Goal: Task Accomplishment & Management: Manage account settings

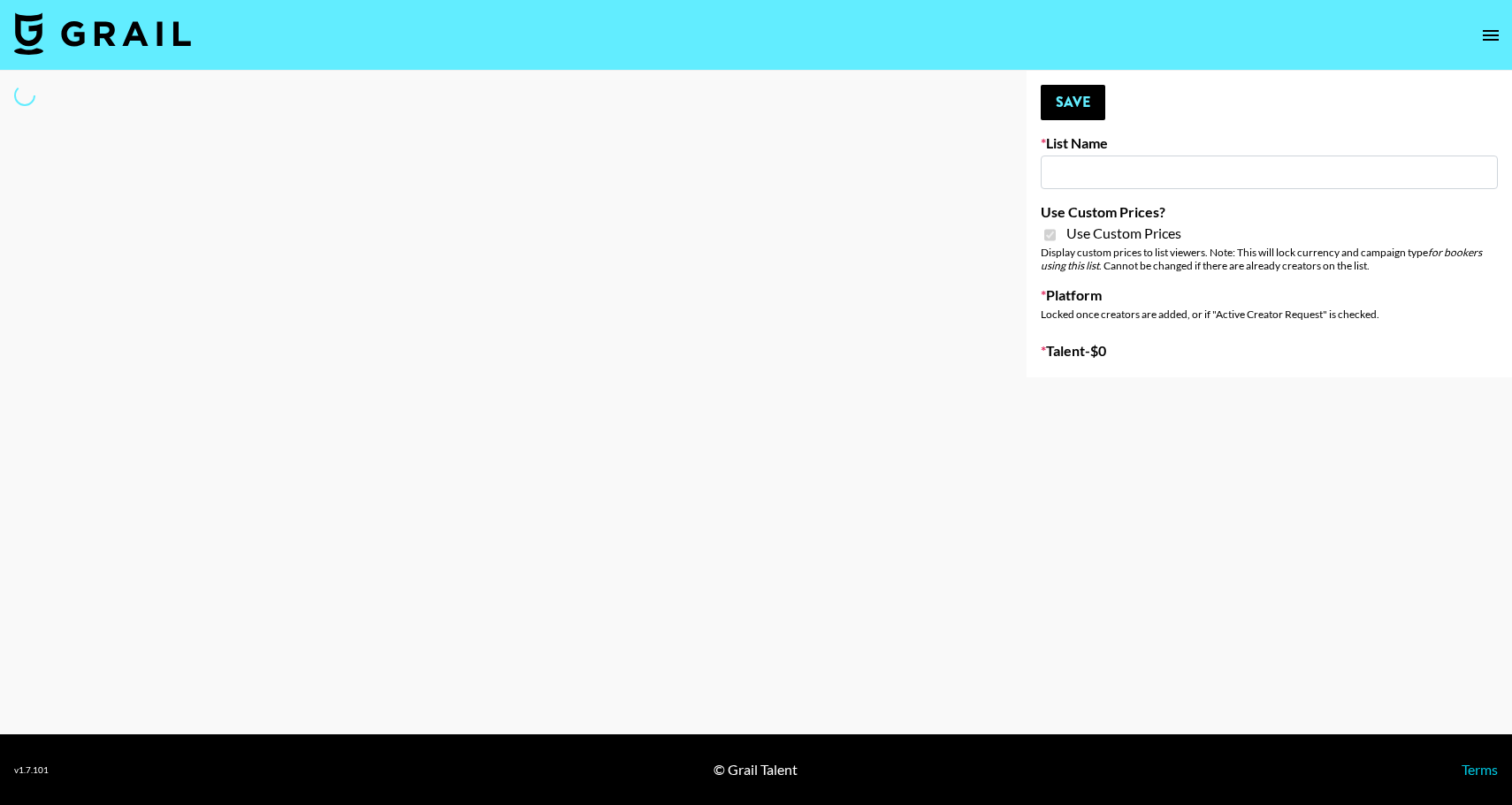
type input "E-Com IG"
checkbox input "true"
select select "Brand"
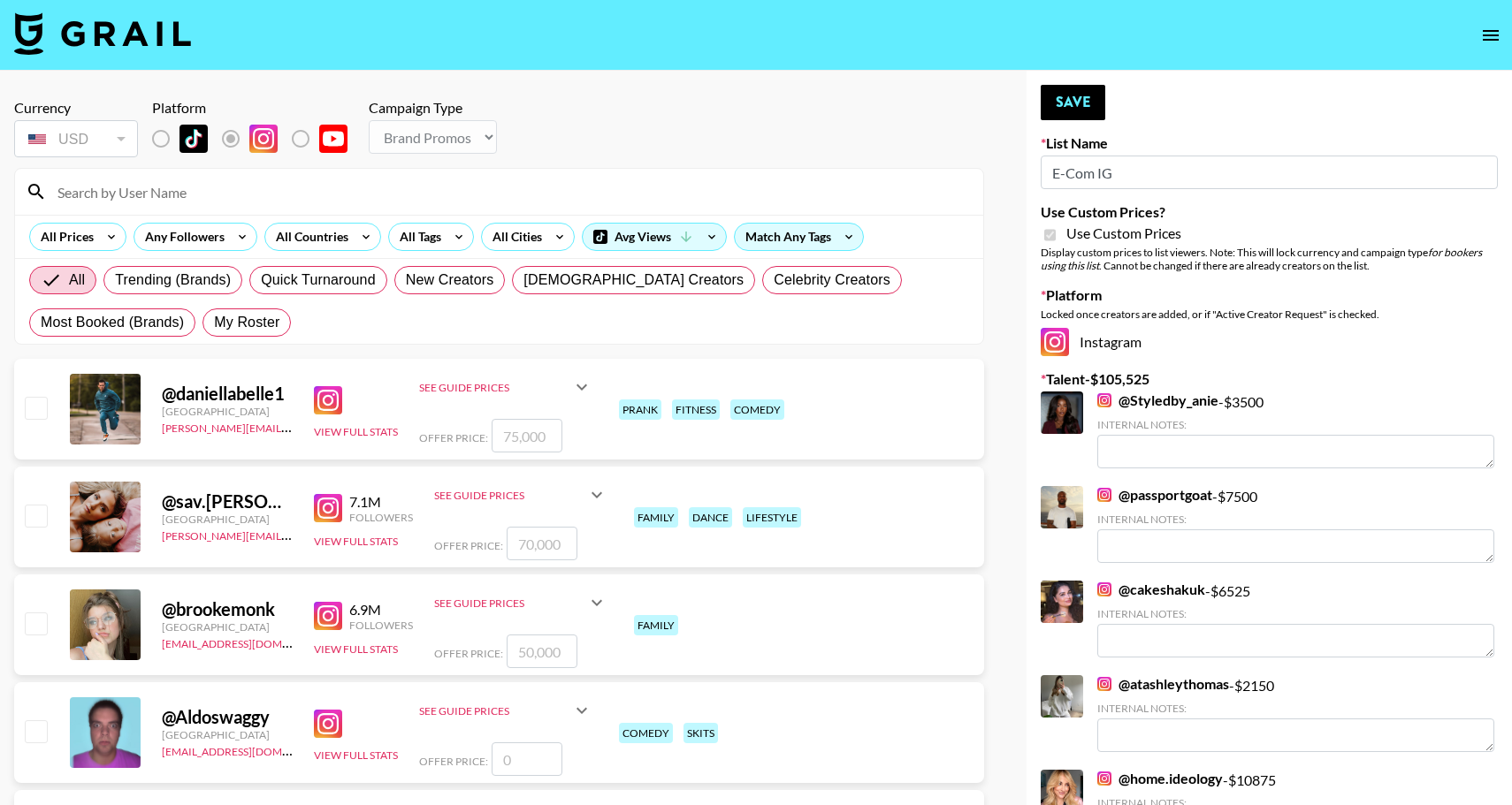
click at [365, 189] on input at bounding box center [509, 192] width 926 height 29
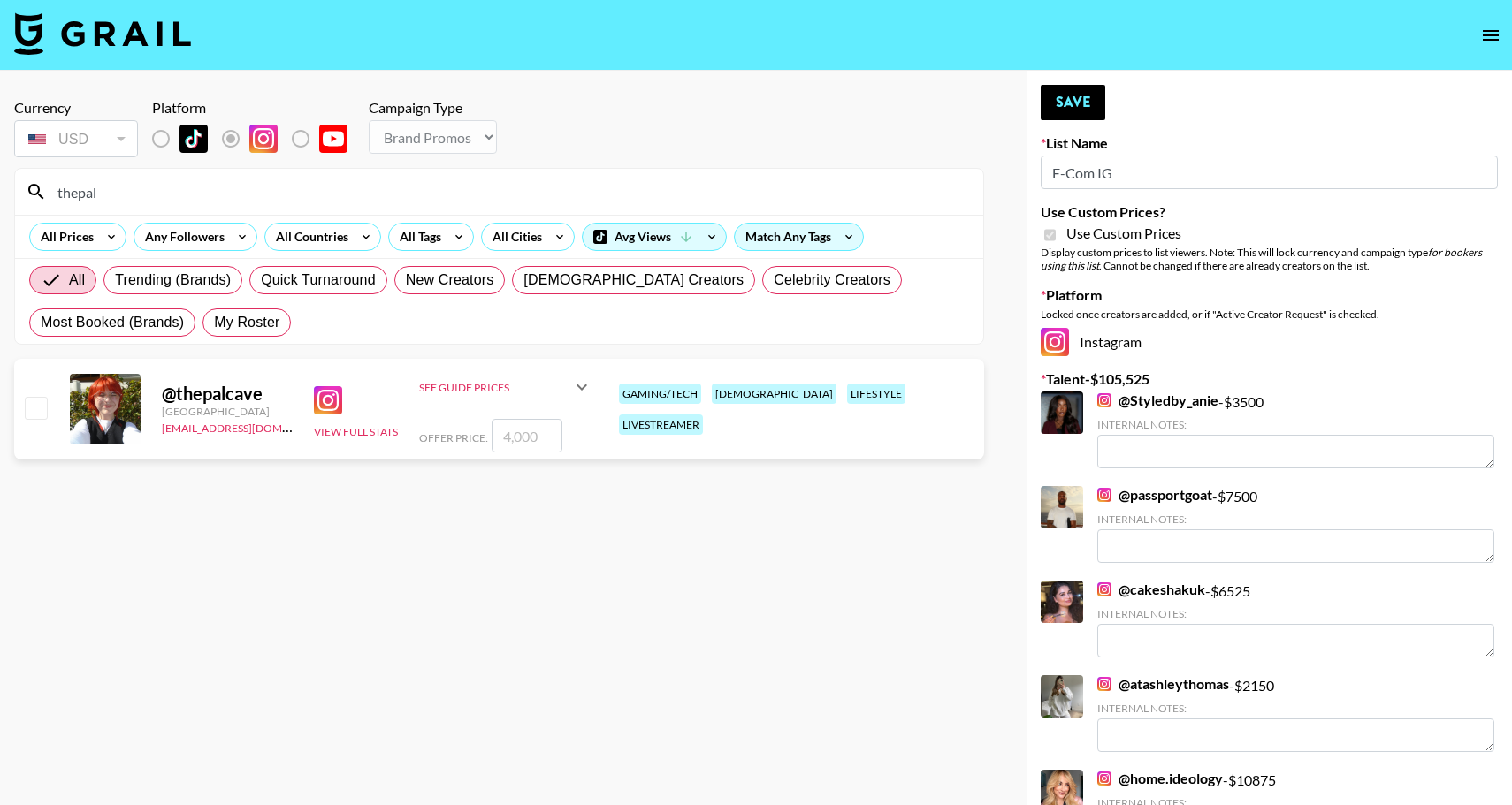
type input "thepal"
click at [27, 400] on input "checkbox" at bounding box center [36, 407] width 21 height 21
checkbox input "true"
click at [550, 439] on input "4000" at bounding box center [526, 436] width 71 height 34
drag, startPoint x: 550, startPoint y: 439, endPoint x: 500, endPoint y: 433, distance: 50.4
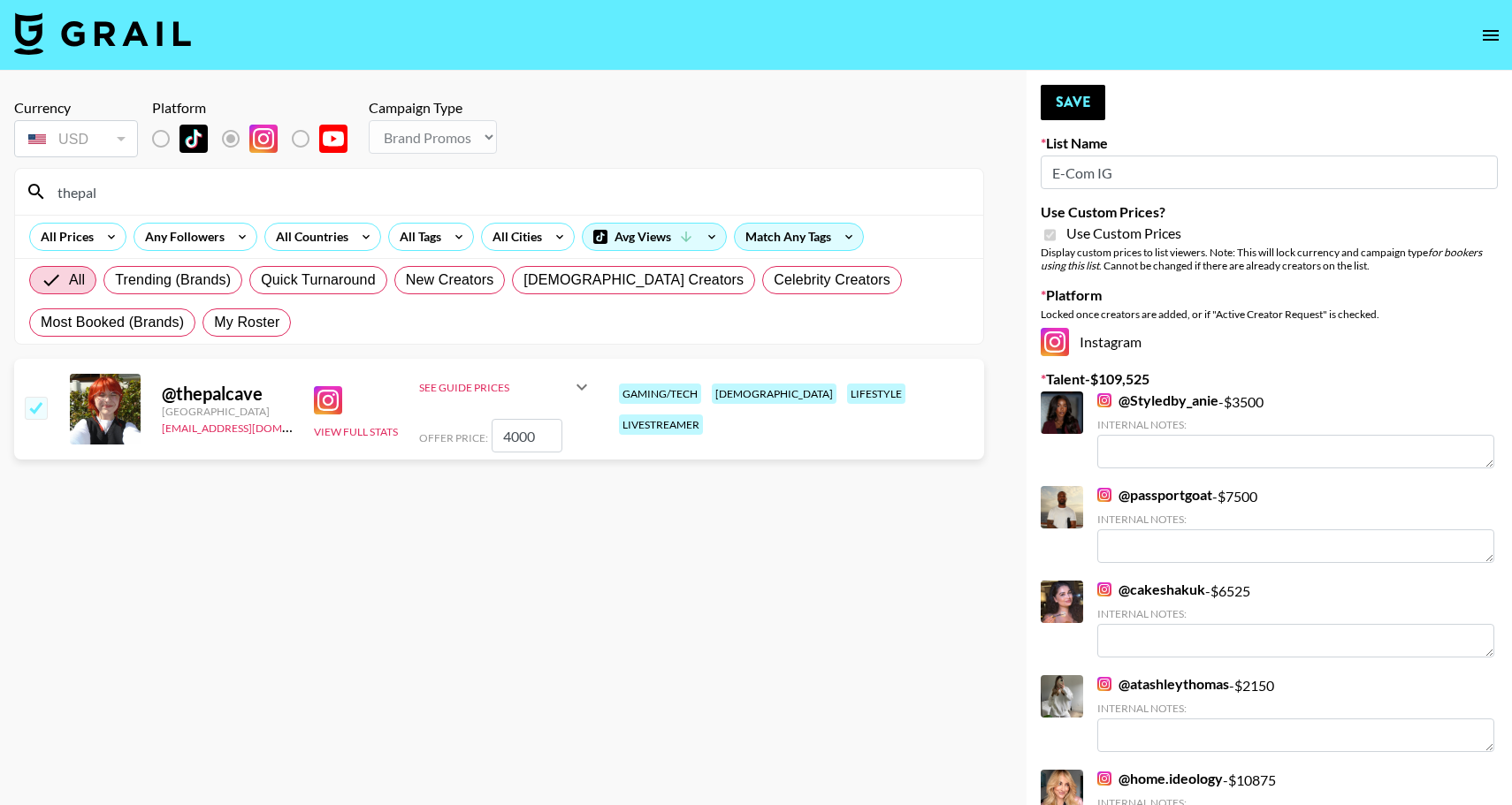
click at [500, 434] on input "4000" at bounding box center [526, 436] width 71 height 34
type input "3500"
click at [1077, 101] on button "Save" at bounding box center [1072, 103] width 64 height 36
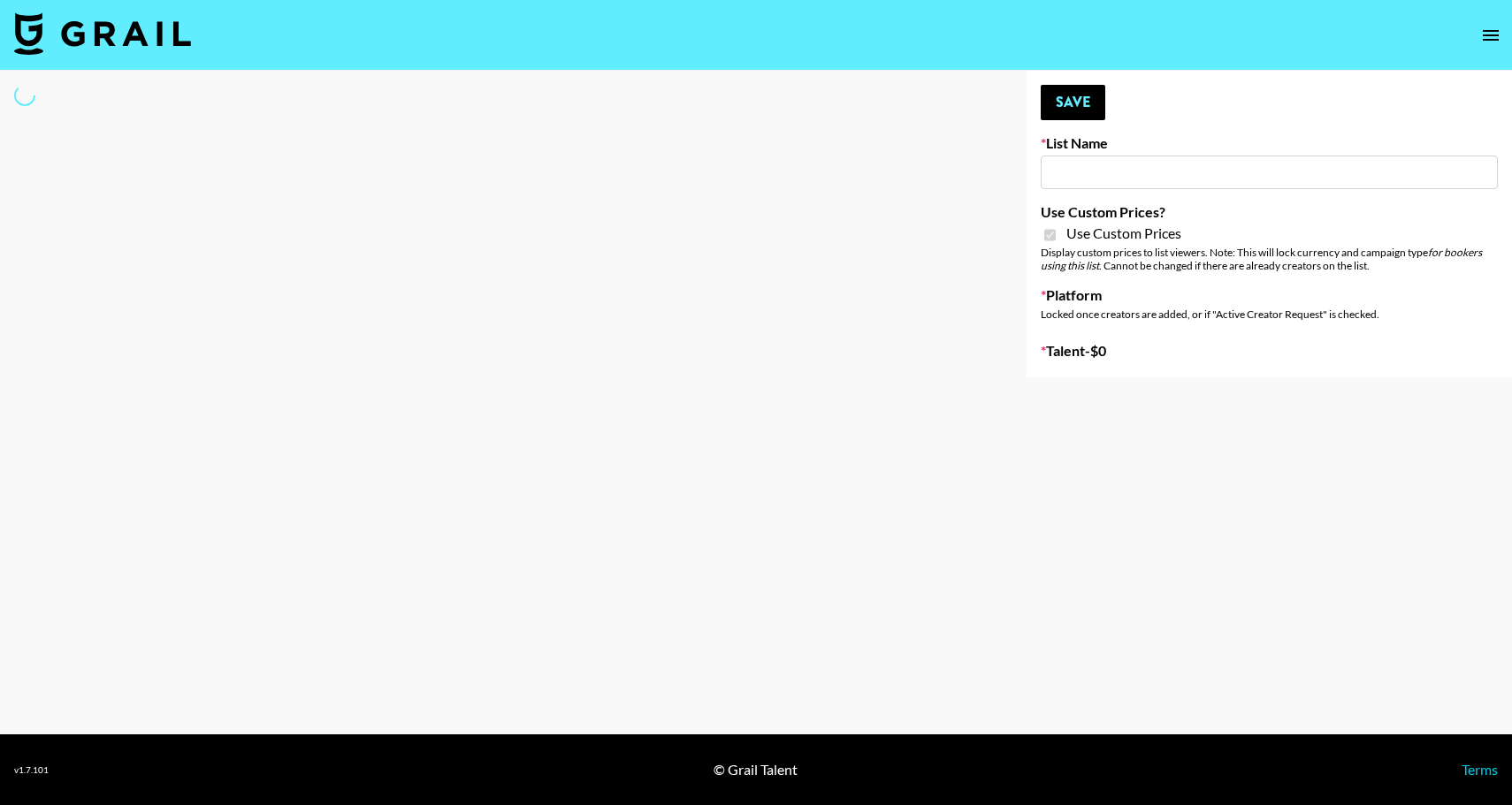
type input "E-Com IG"
checkbox input "true"
select select "Brand"
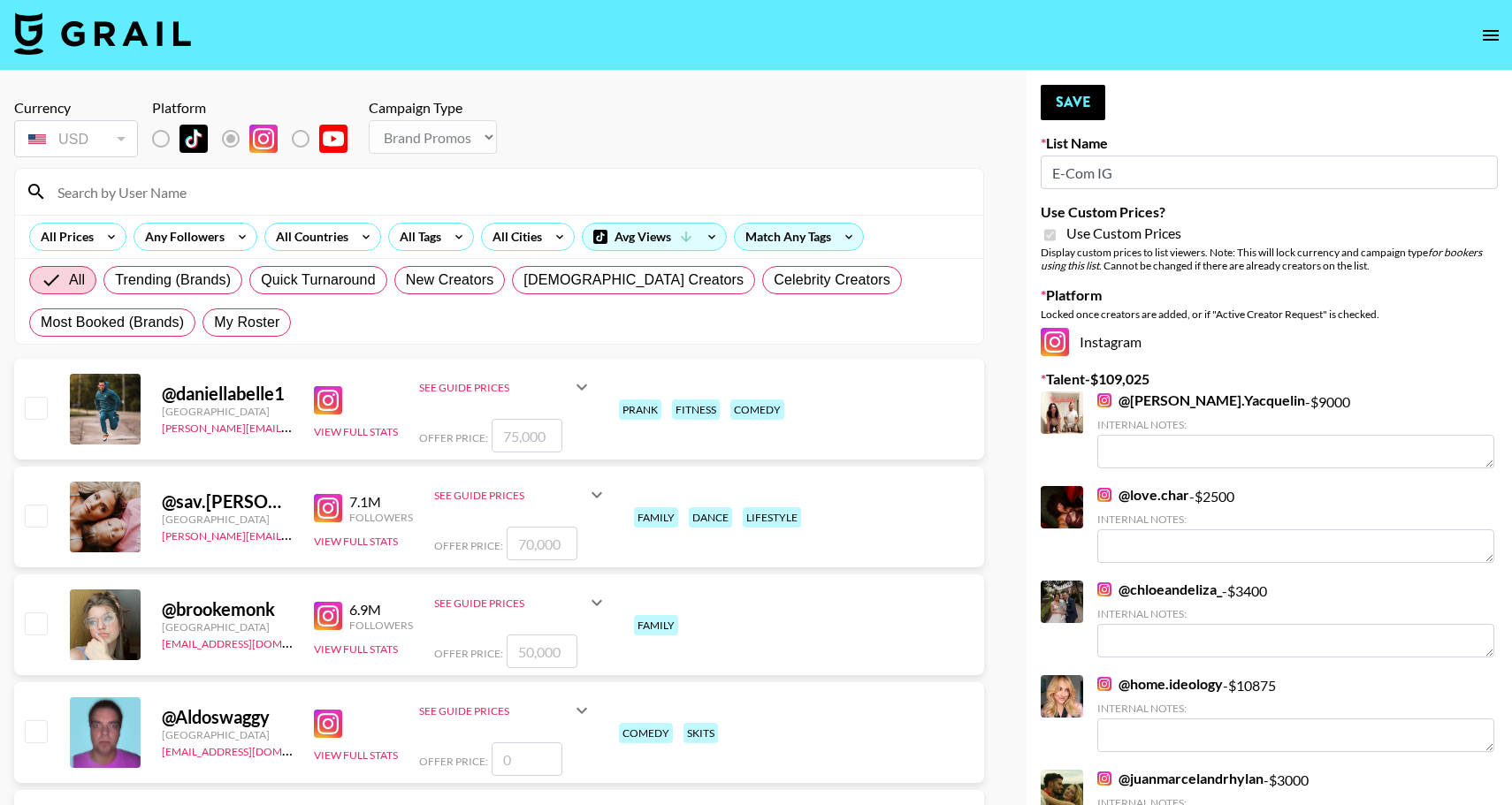
click at [264, 196] on input at bounding box center [509, 192] width 926 height 29
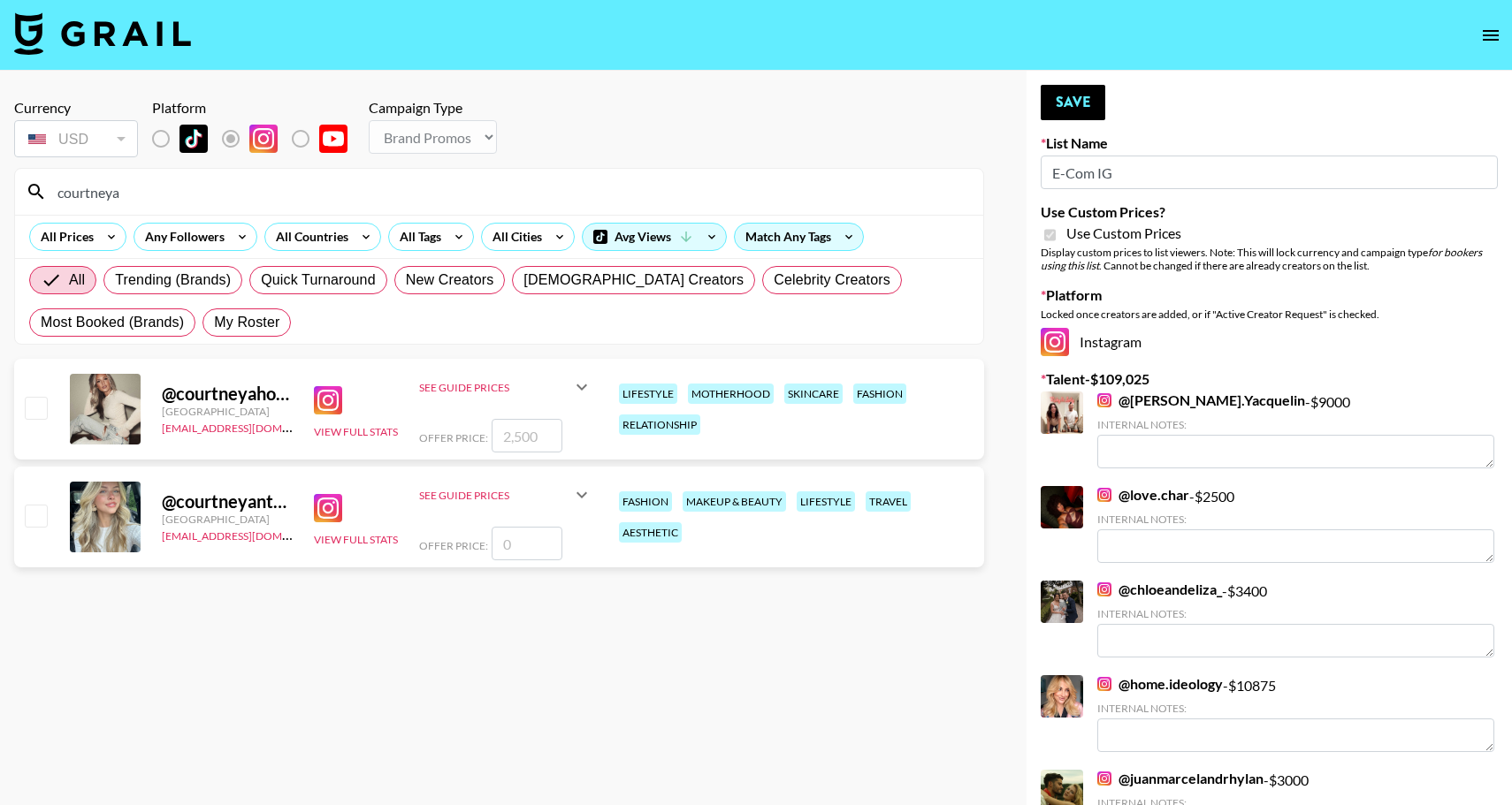
type input "courtneya"
click at [30, 411] on input "checkbox" at bounding box center [36, 407] width 21 height 21
checkbox input "true"
click at [563, 432] on div "Offer Price: 2500" at bounding box center [506, 436] width 173 height 34
drag, startPoint x: 556, startPoint y: 432, endPoint x: 457, endPoint y: 427, distance: 99.1
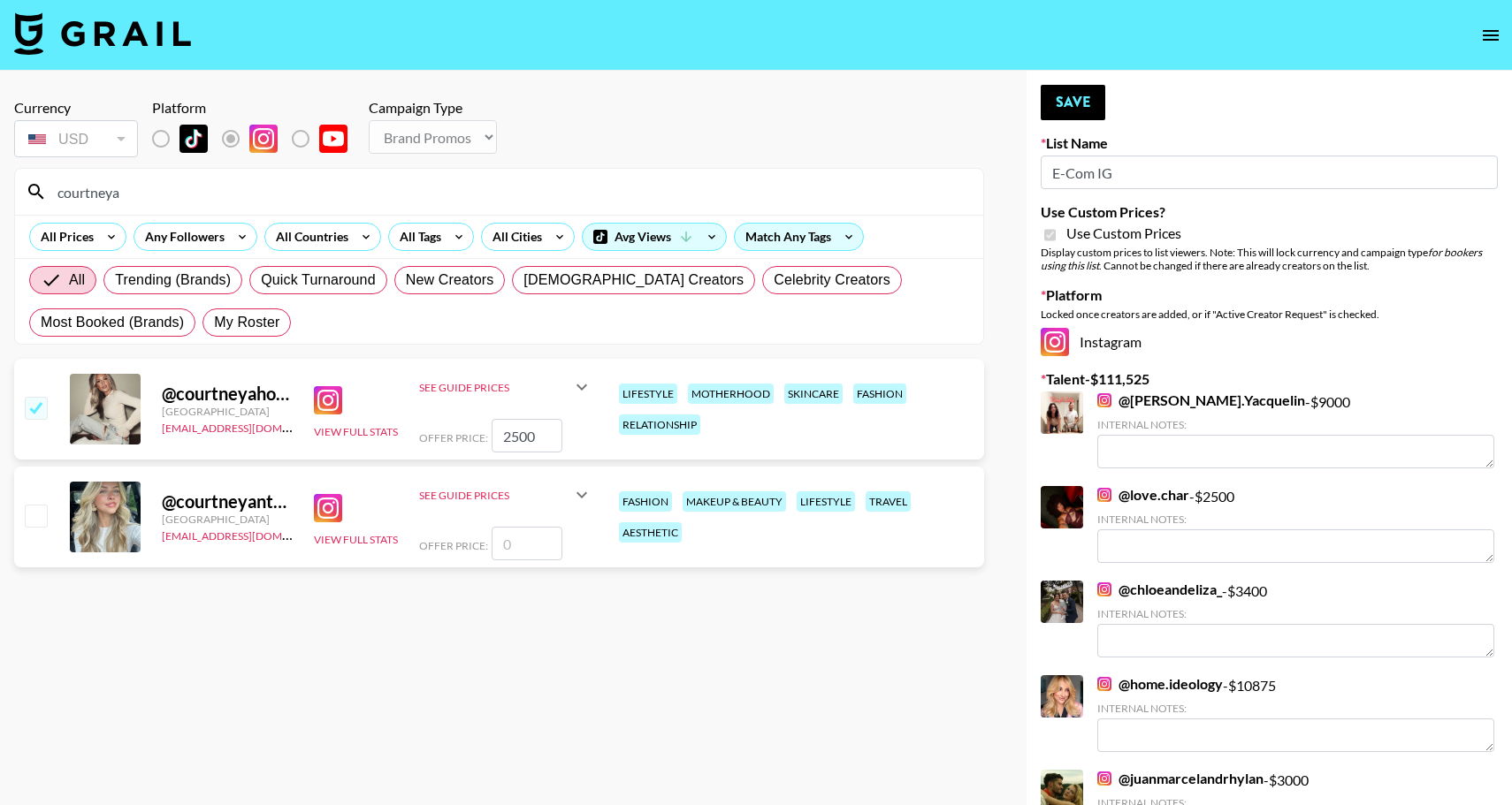
click at [457, 427] on div "Offer Price: 2500" at bounding box center [506, 436] width 173 height 34
drag, startPoint x: 556, startPoint y: 448, endPoint x: 456, endPoint y: 435, distance: 100.8
click at [456, 435] on div "Offer Price: 3500" at bounding box center [506, 436] width 173 height 34
type input "2500"
click at [1081, 102] on button "Save" at bounding box center [1072, 103] width 64 height 36
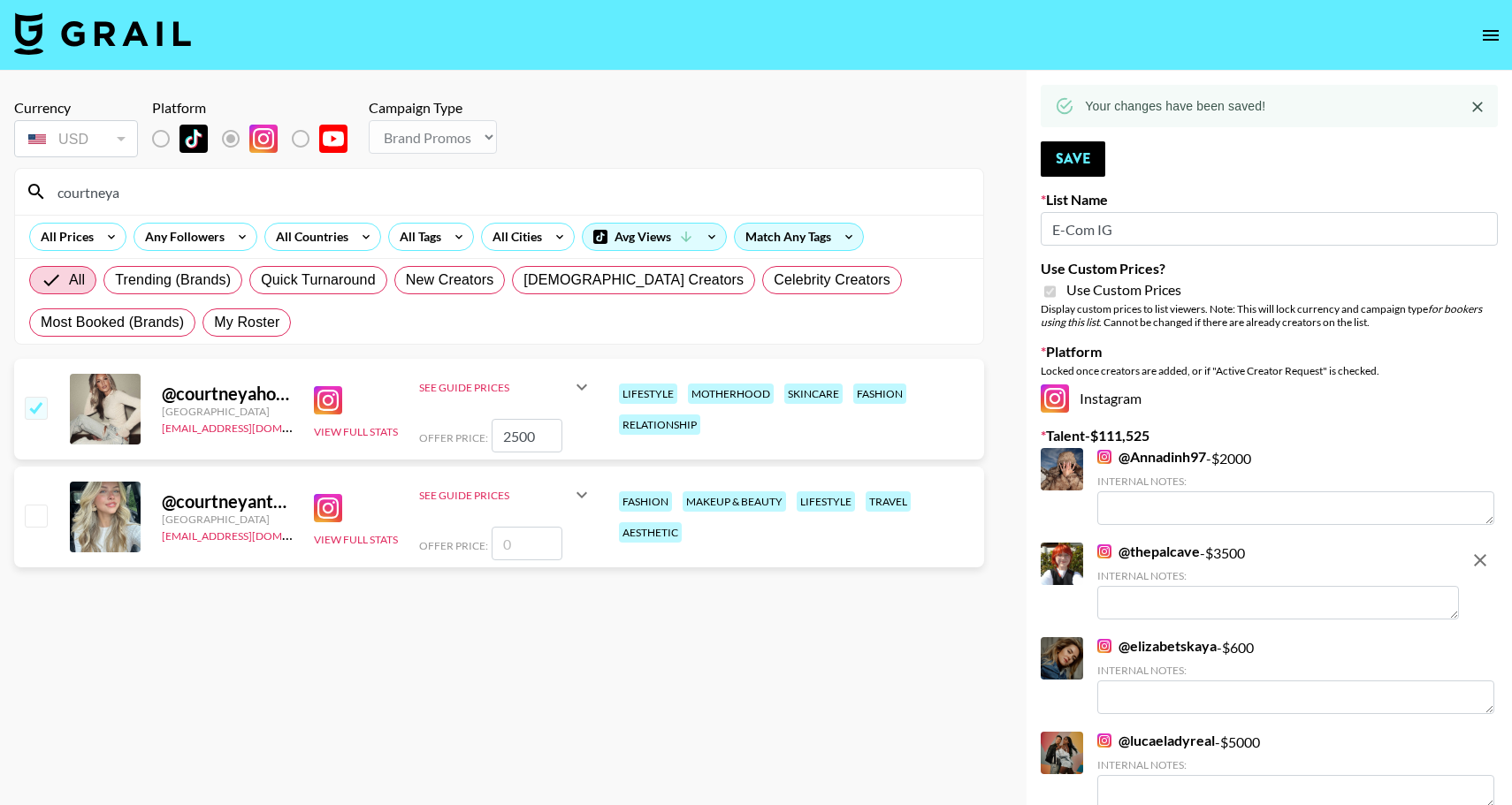
drag, startPoint x: 128, startPoint y: 198, endPoint x: 26, endPoint y: 197, distance: 102.0
click at [26, 198] on div "courtneya" at bounding box center [499, 191] width 968 height 46
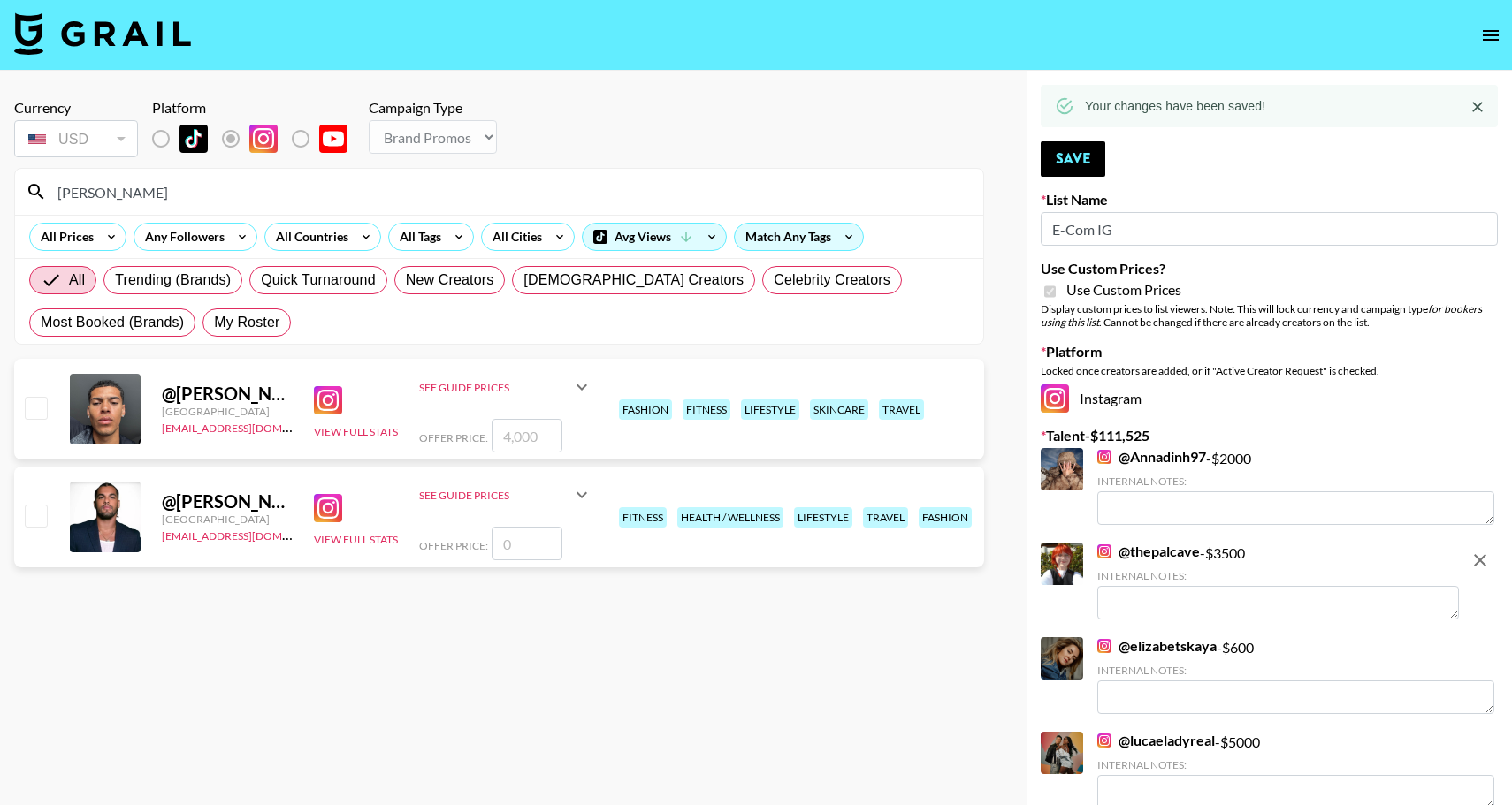
type input "josh_"
click at [29, 401] on input "checkbox" at bounding box center [36, 407] width 21 height 21
checkbox input "true"
type input "4000"
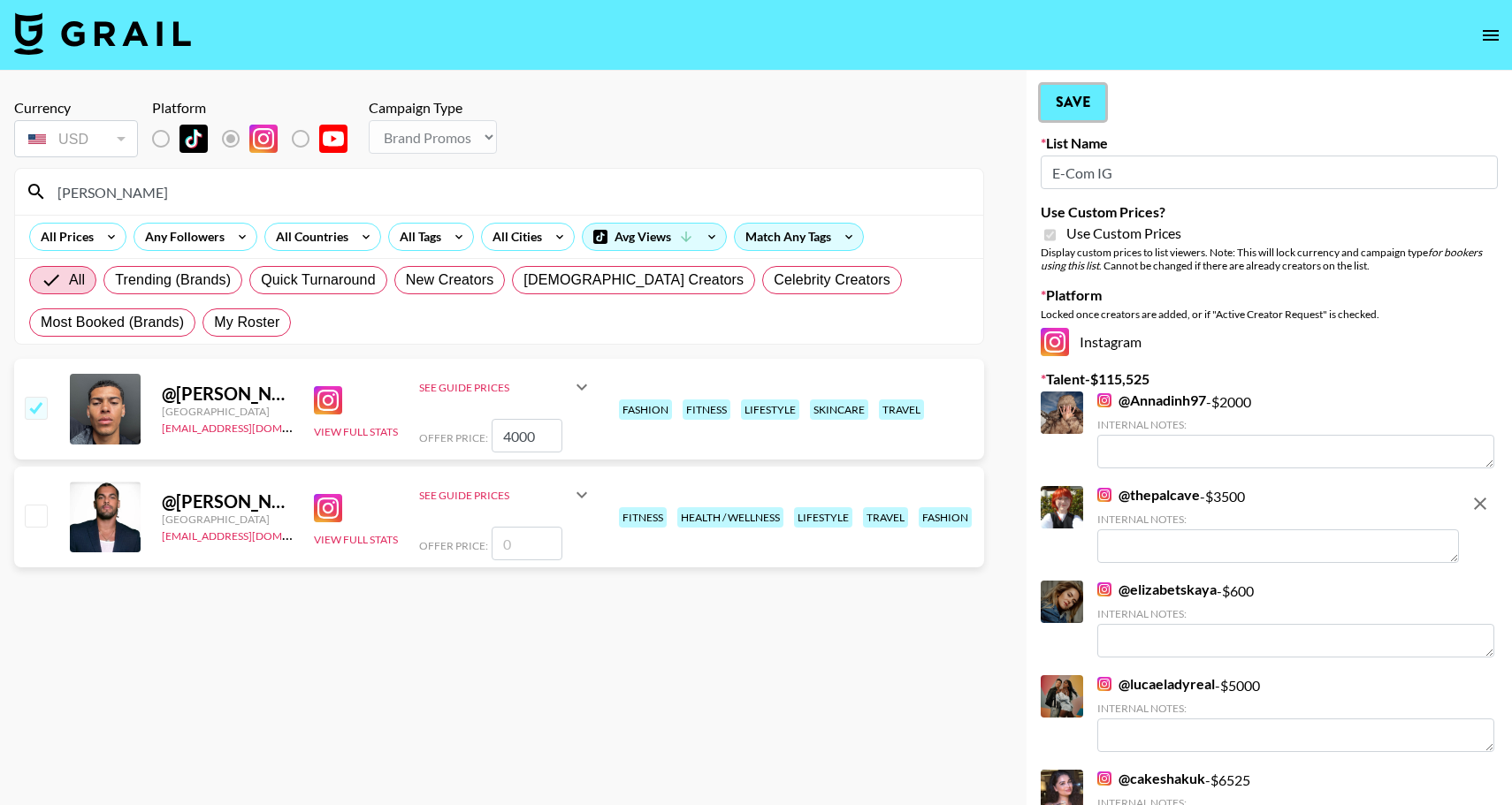
click at [1071, 103] on button "Save" at bounding box center [1072, 103] width 64 height 36
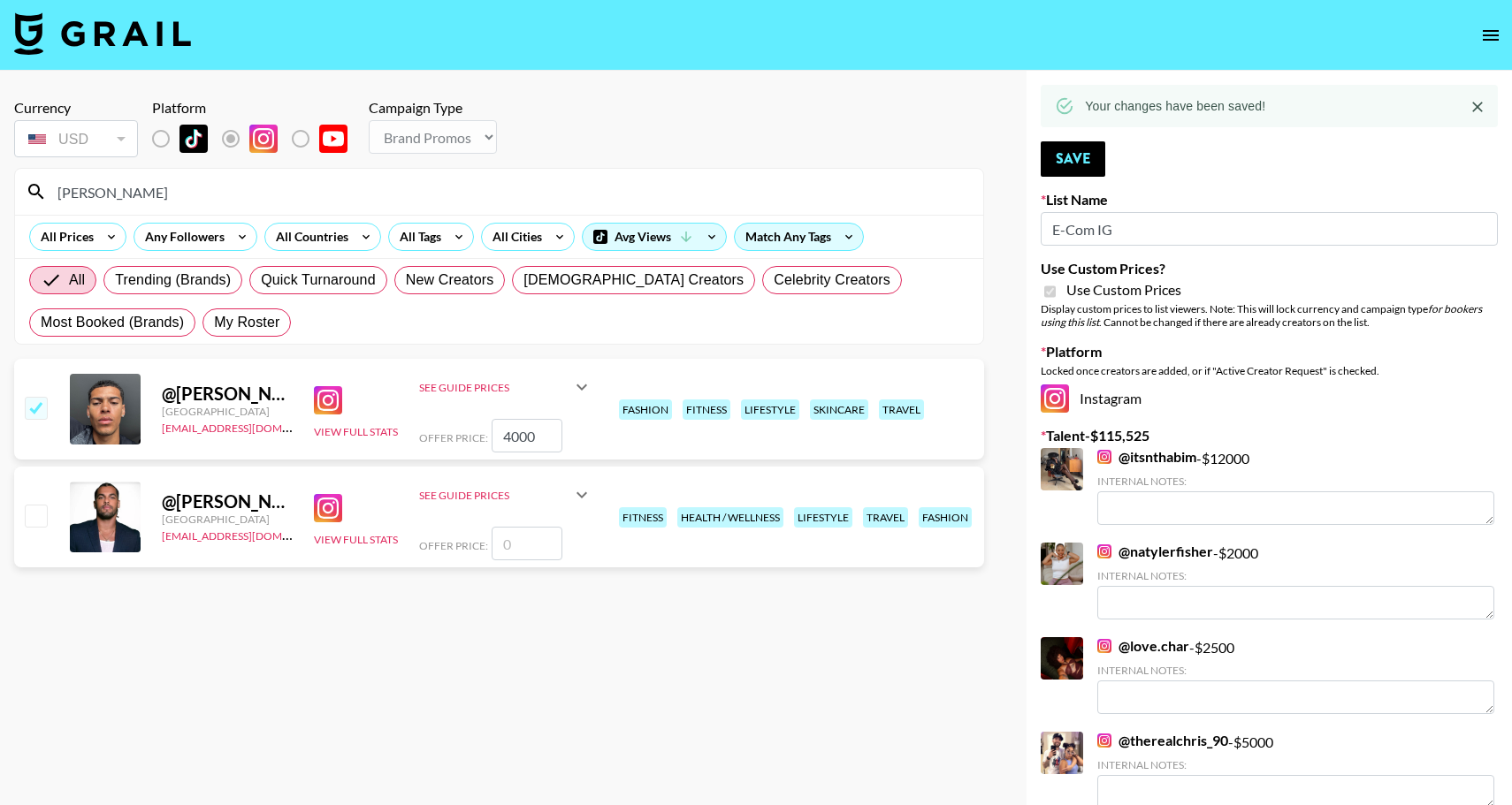
drag, startPoint x: 106, startPoint y: 190, endPoint x: 93, endPoint y: 184, distance: 14.3
click at [93, 184] on input "josh_" at bounding box center [509, 192] width 926 height 29
drag, startPoint x: 91, startPoint y: 189, endPoint x: -18, endPoint y: 186, distance: 109.0
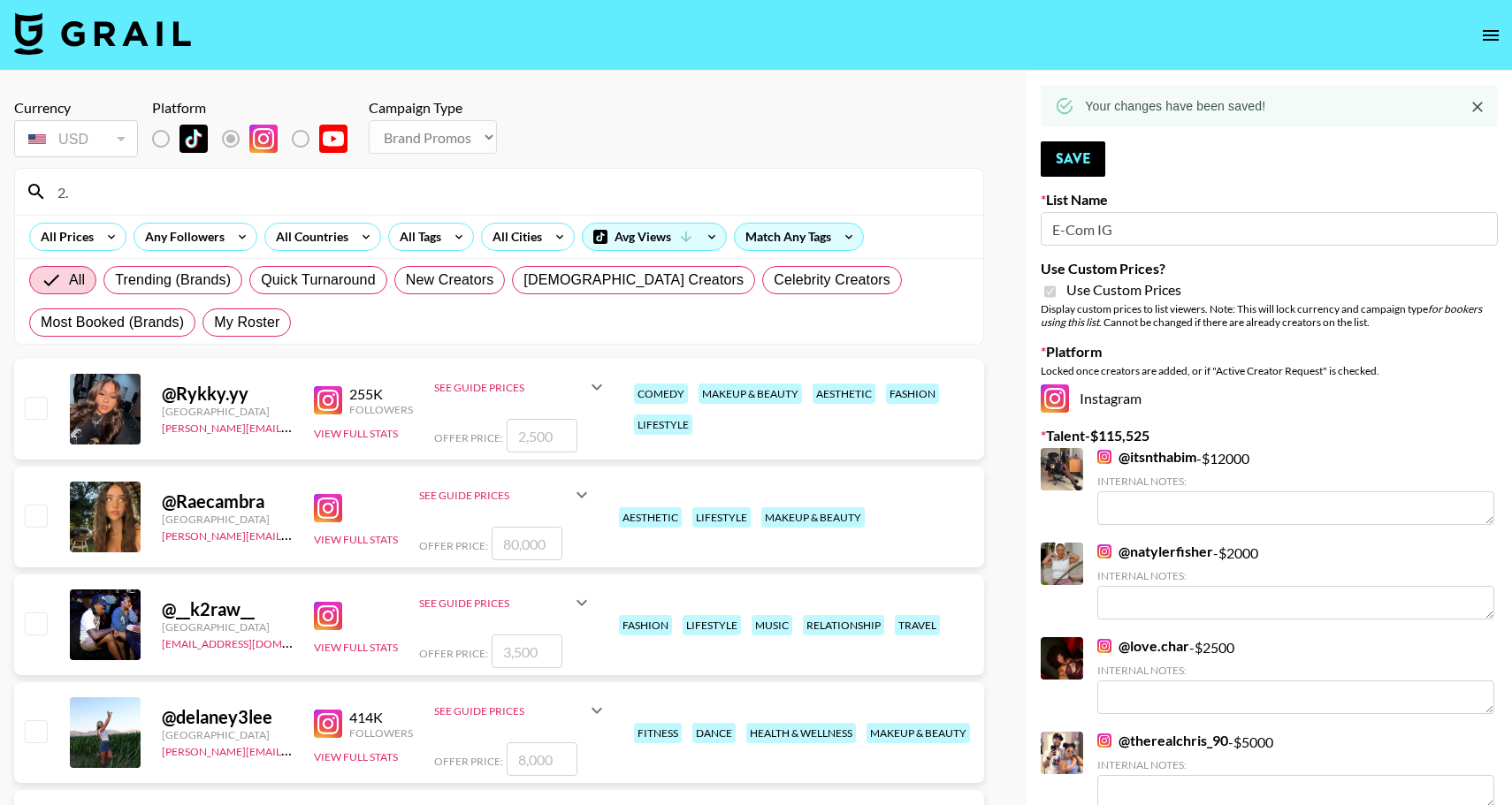
type input "2"
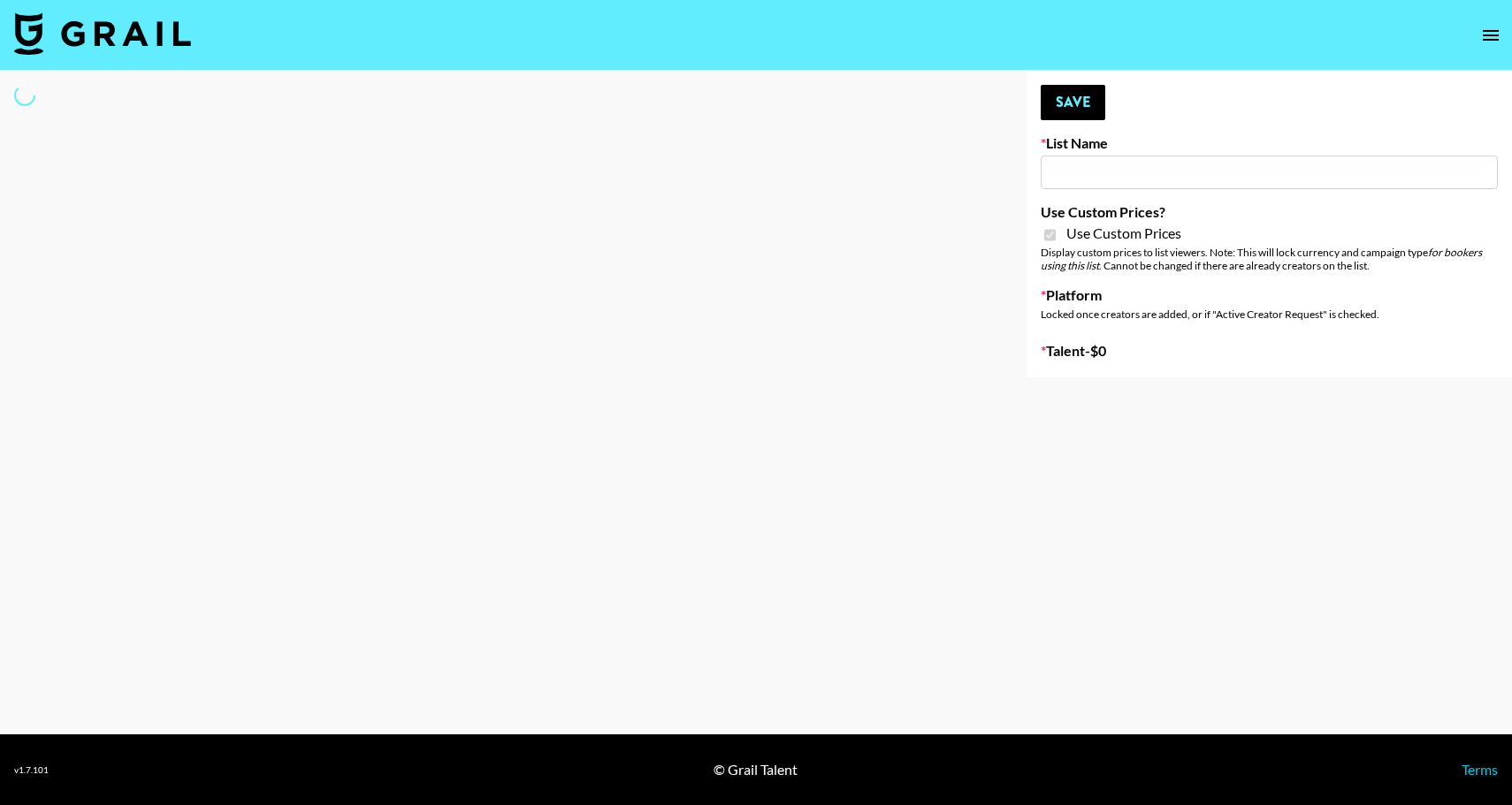
type input "E-Com Platform - TikTok"
checkbox input "true"
select select "Brand"
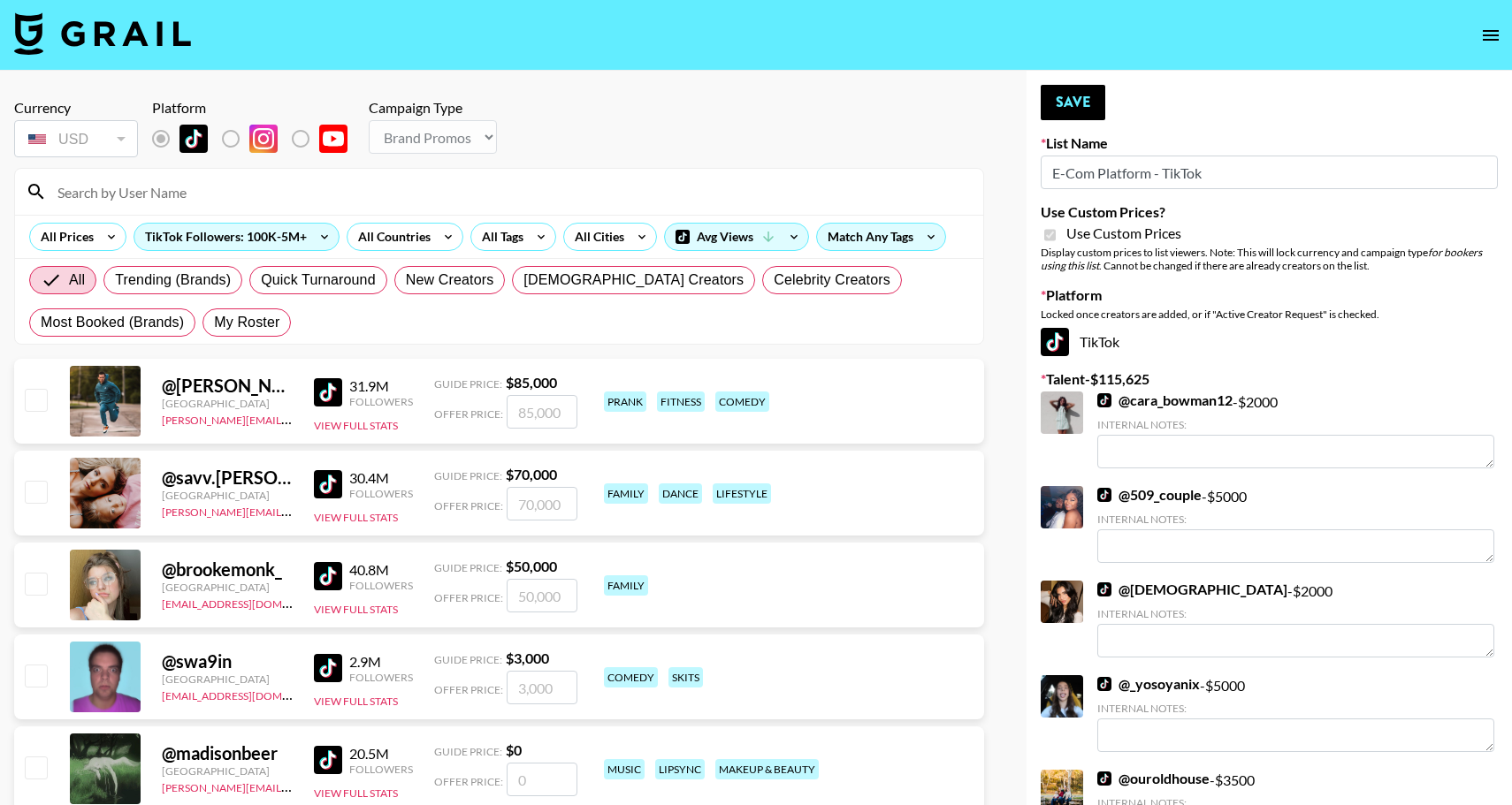
click at [293, 199] on input at bounding box center [509, 192] width 926 height 29
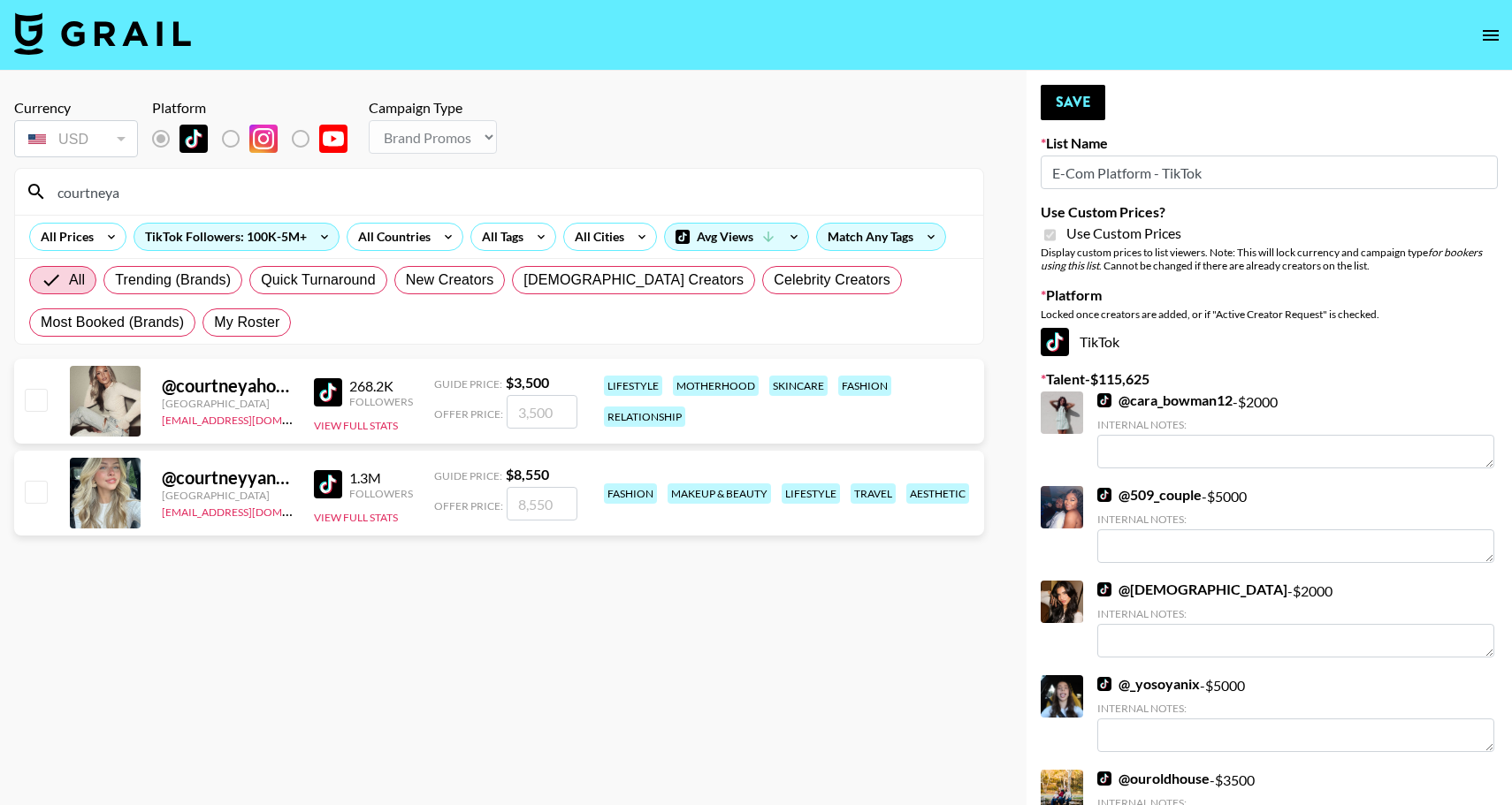
type input "courtneya"
click at [38, 402] on input "checkbox" at bounding box center [36, 399] width 21 height 21
checkbox input "true"
type input "3500"
click at [1071, 95] on button "Save" at bounding box center [1072, 103] width 64 height 36
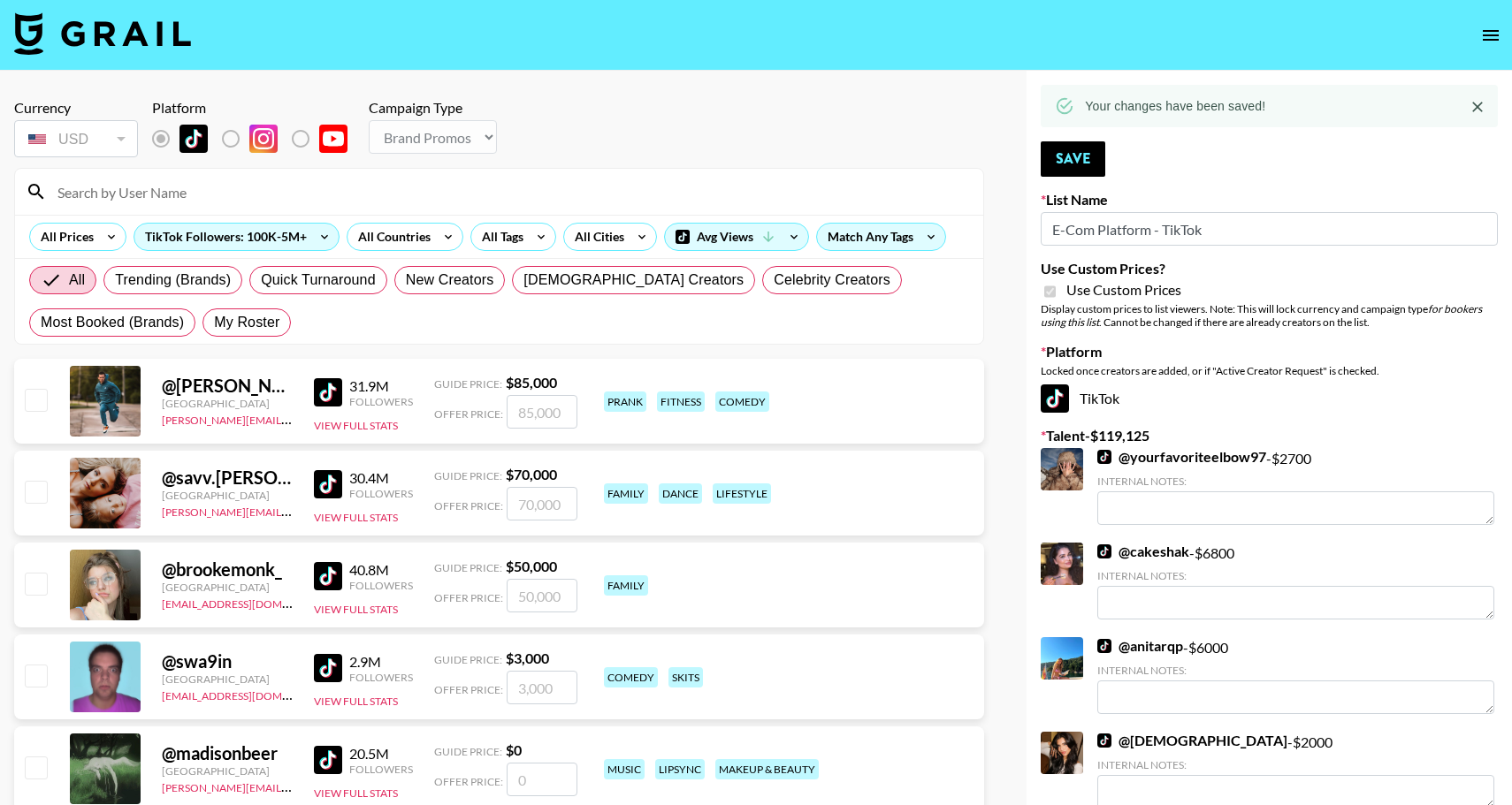
click at [211, 191] on input at bounding box center [509, 192] width 926 height 29
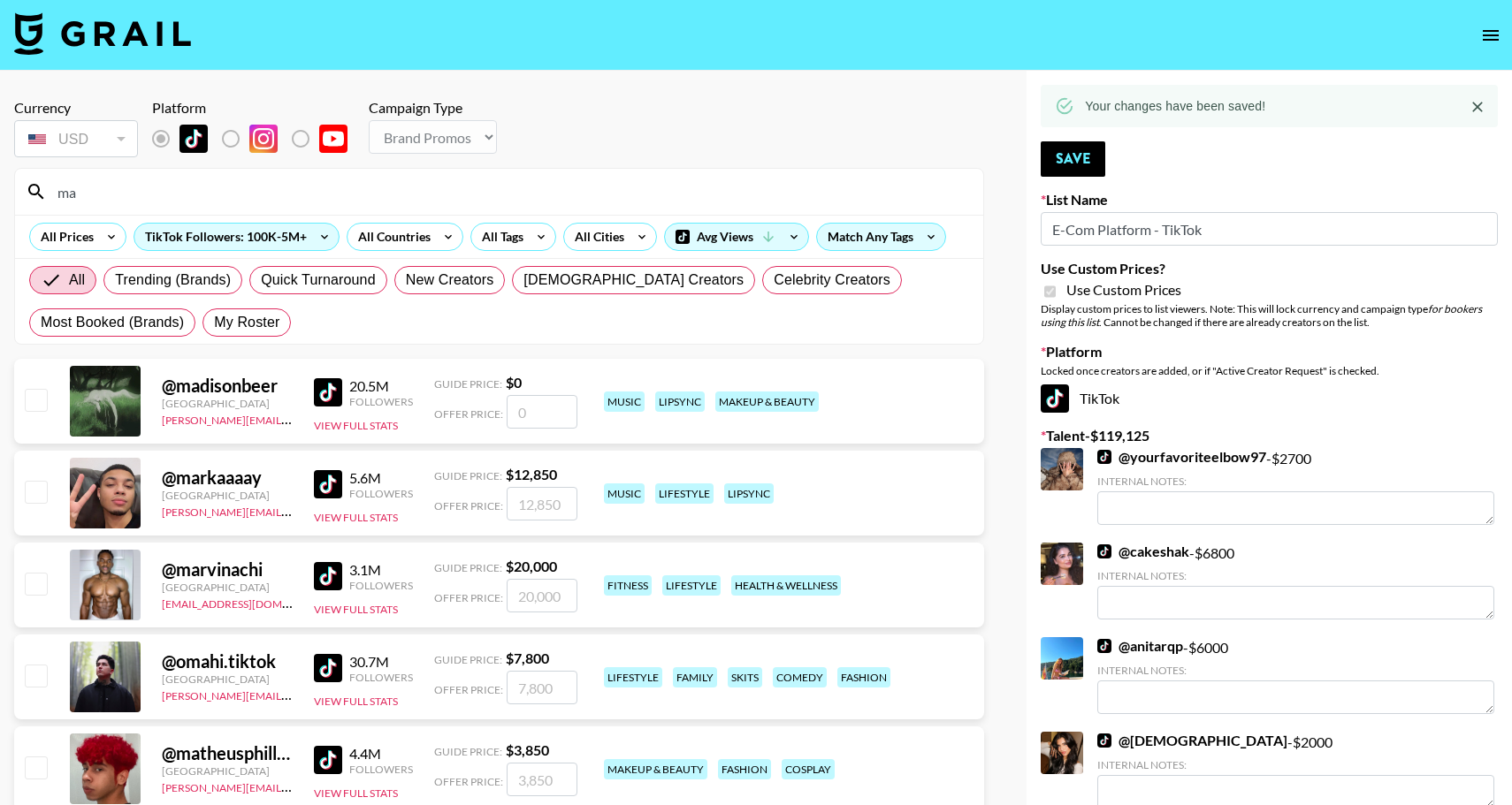
type input "m"
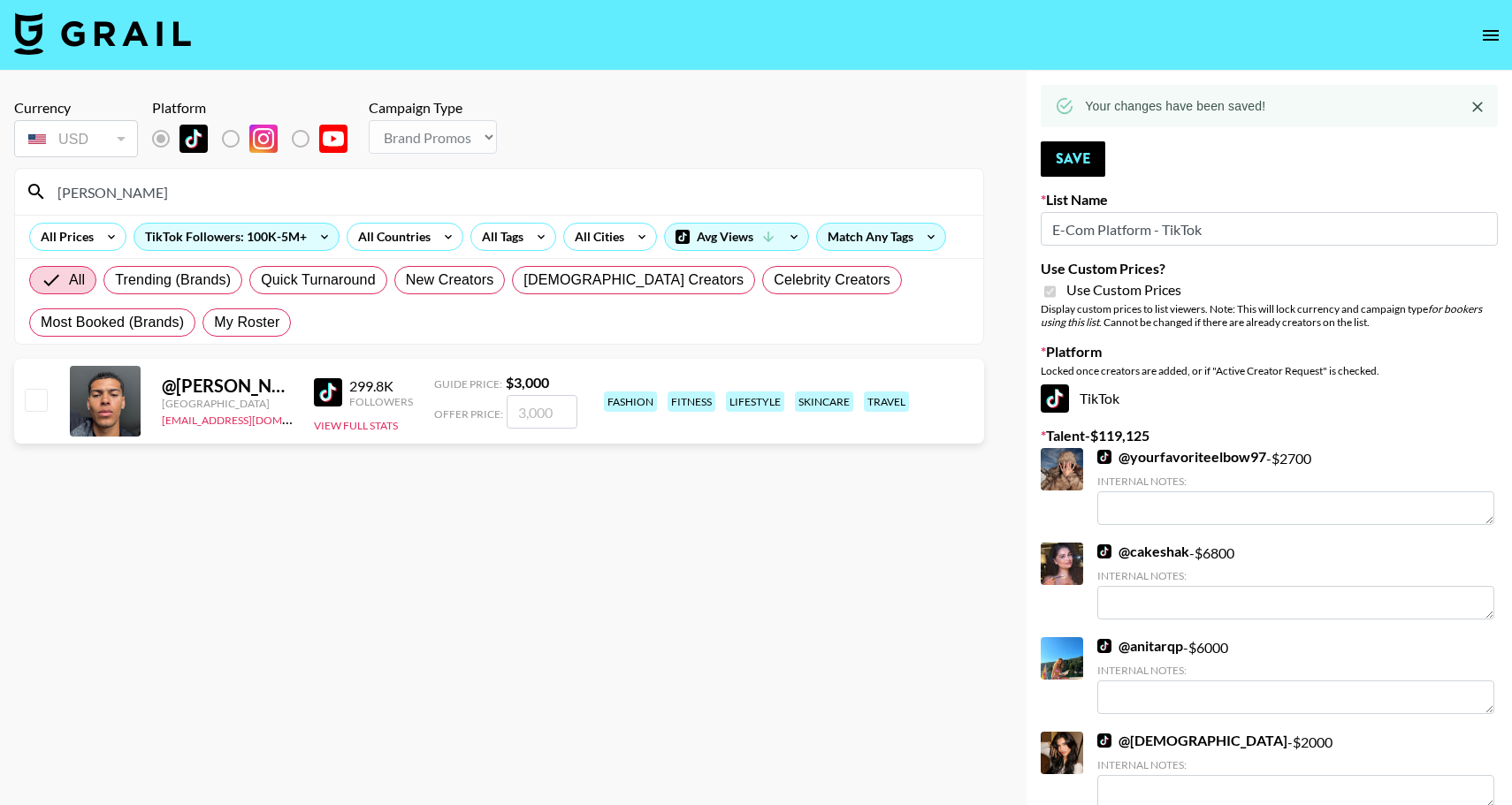
type input "josh_"
click at [33, 405] on input "checkbox" at bounding box center [36, 399] width 21 height 21
checkbox input "true"
type input "3000"
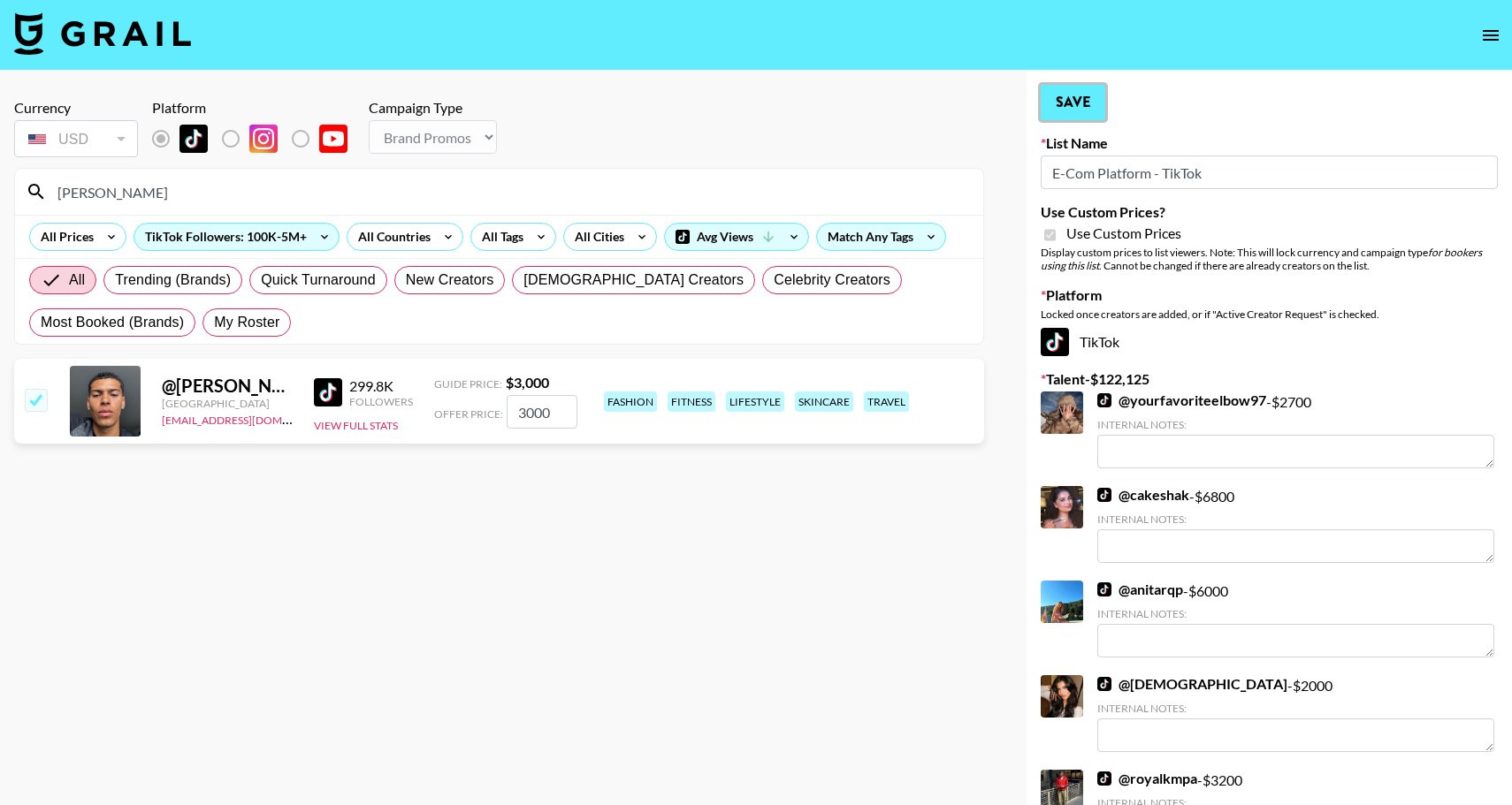
click at [1065, 105] on button "Save" at bounding box center [1072, 103] width 64 height 36
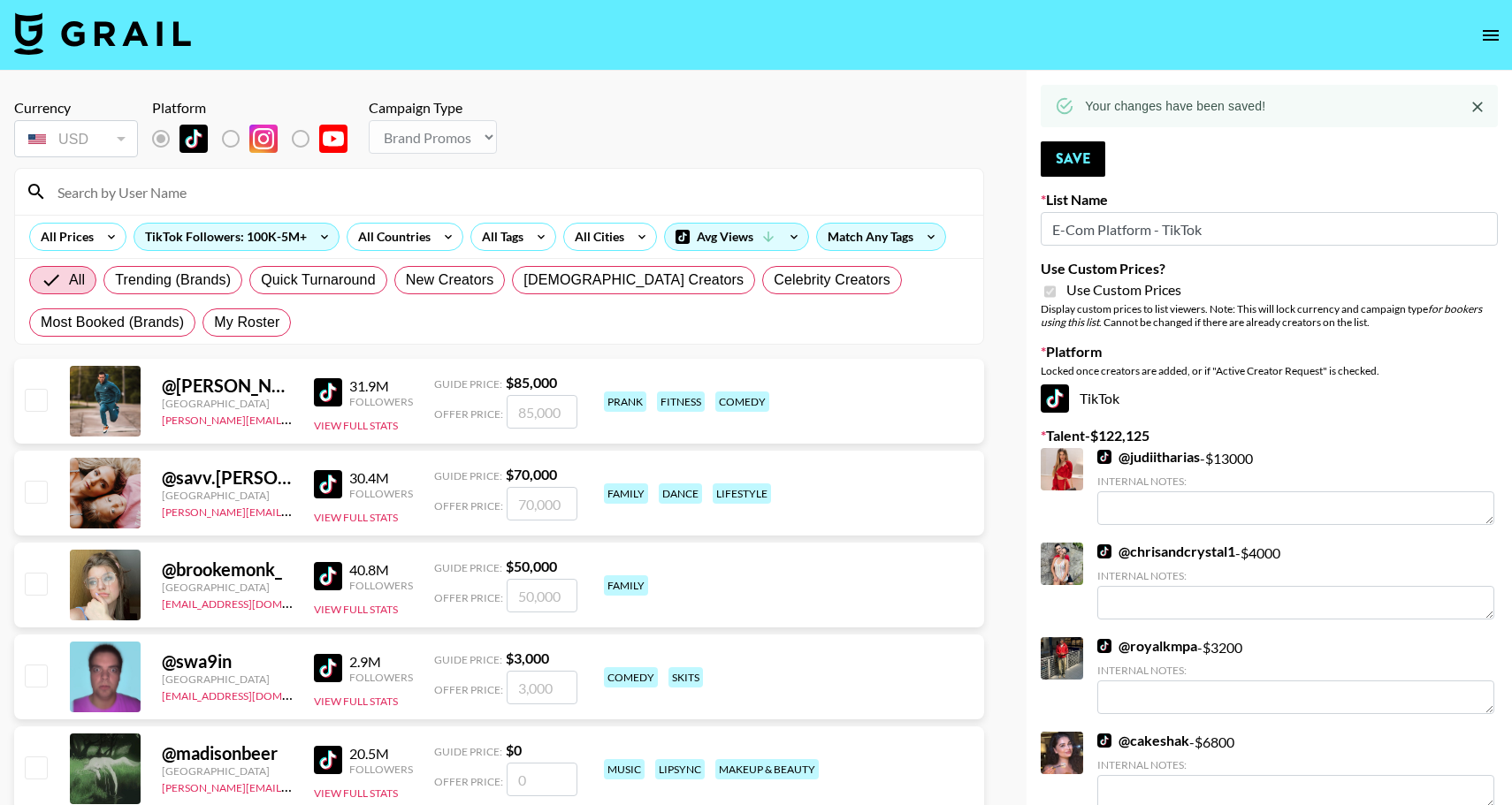
click at [113, 202] on input at bounding box center [509, 192] width 926 height 29
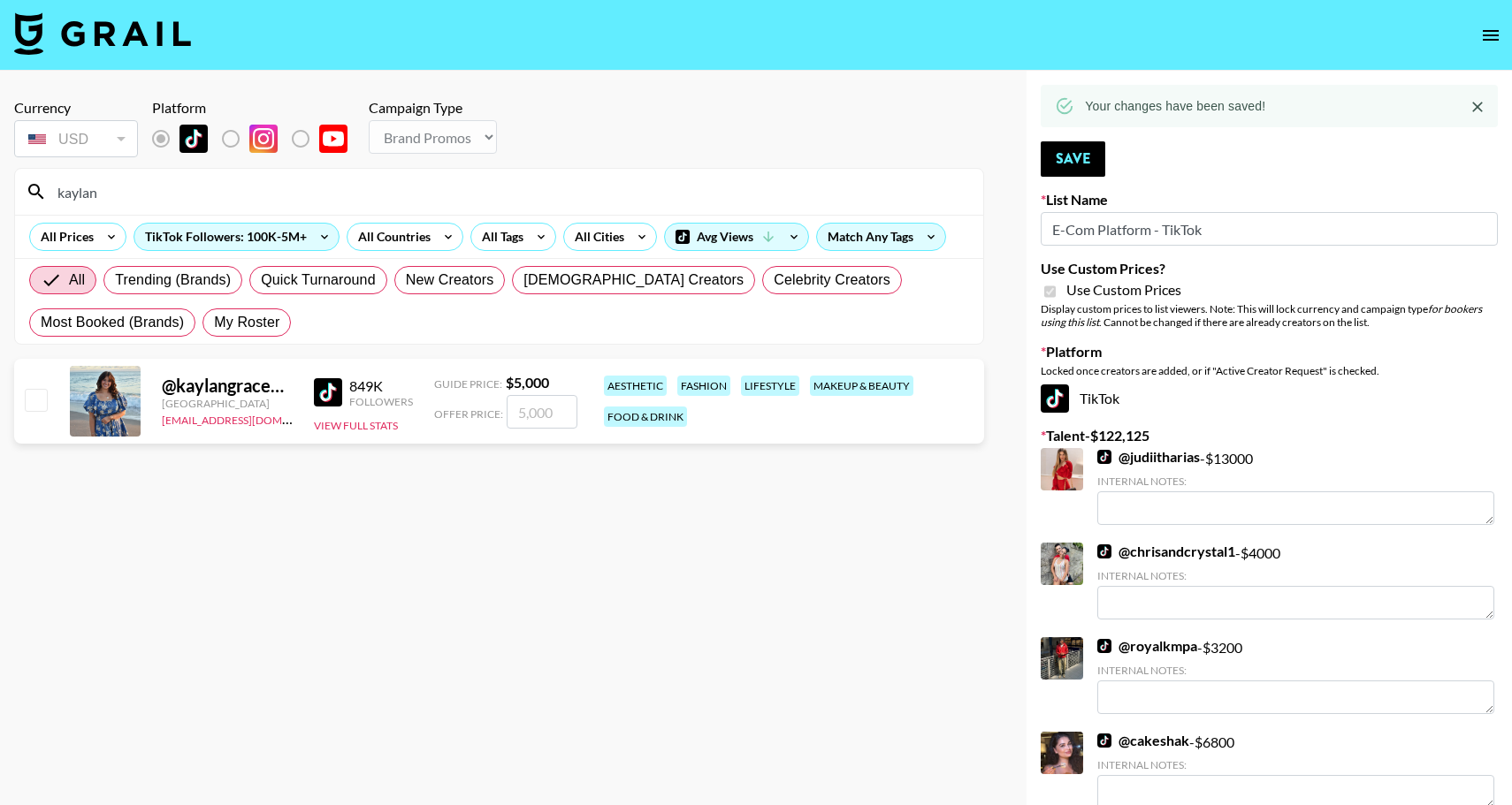
type input "kaylan"
click at [32, 399] on input "checkbox" at bounding box center [36, 399] width 21 height 21
checkbox input "true"
type input "5000"
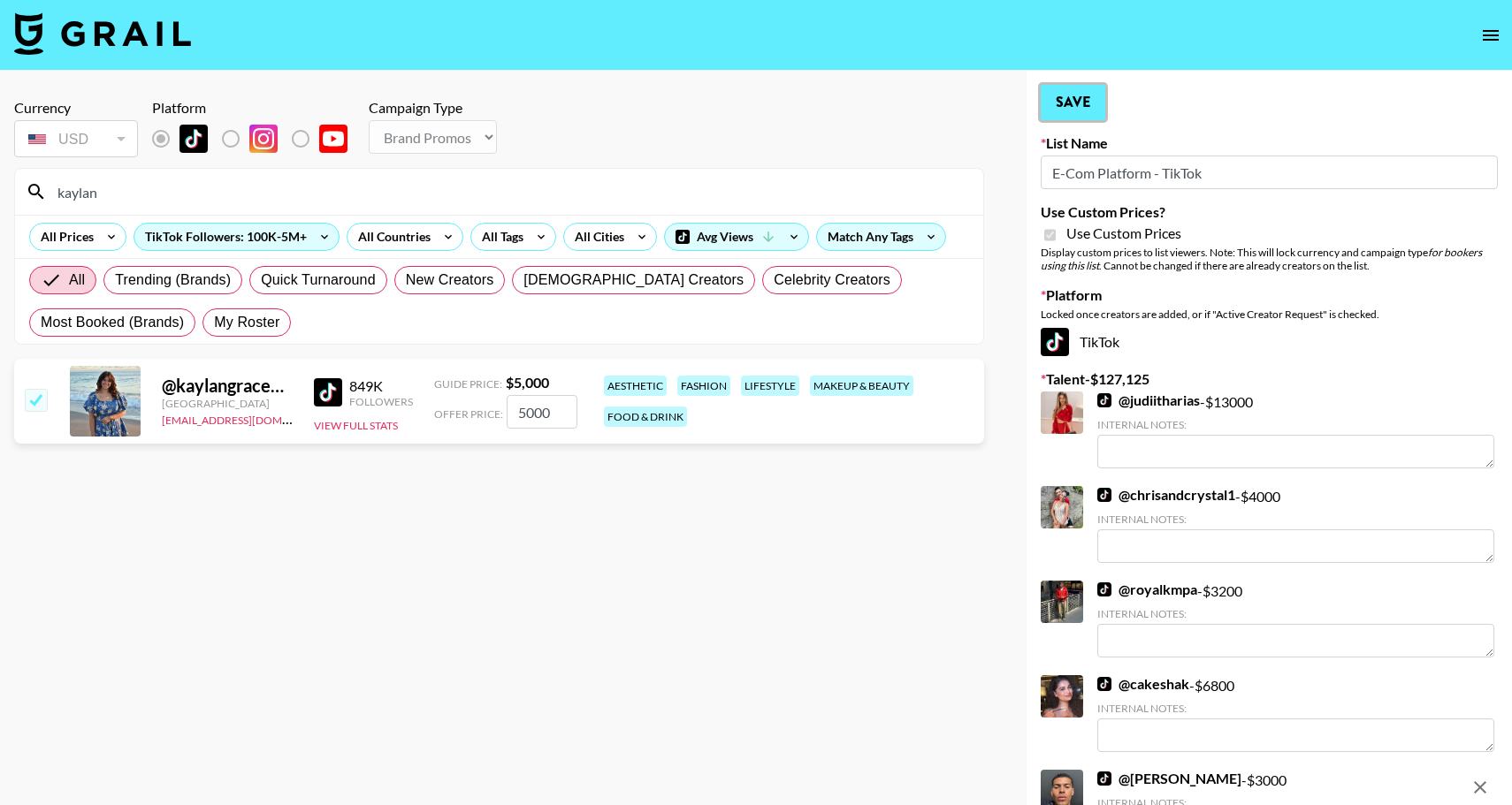
click at [1083, 109] on button "Save" at bounding box center [1072, 103] width 64 height 36
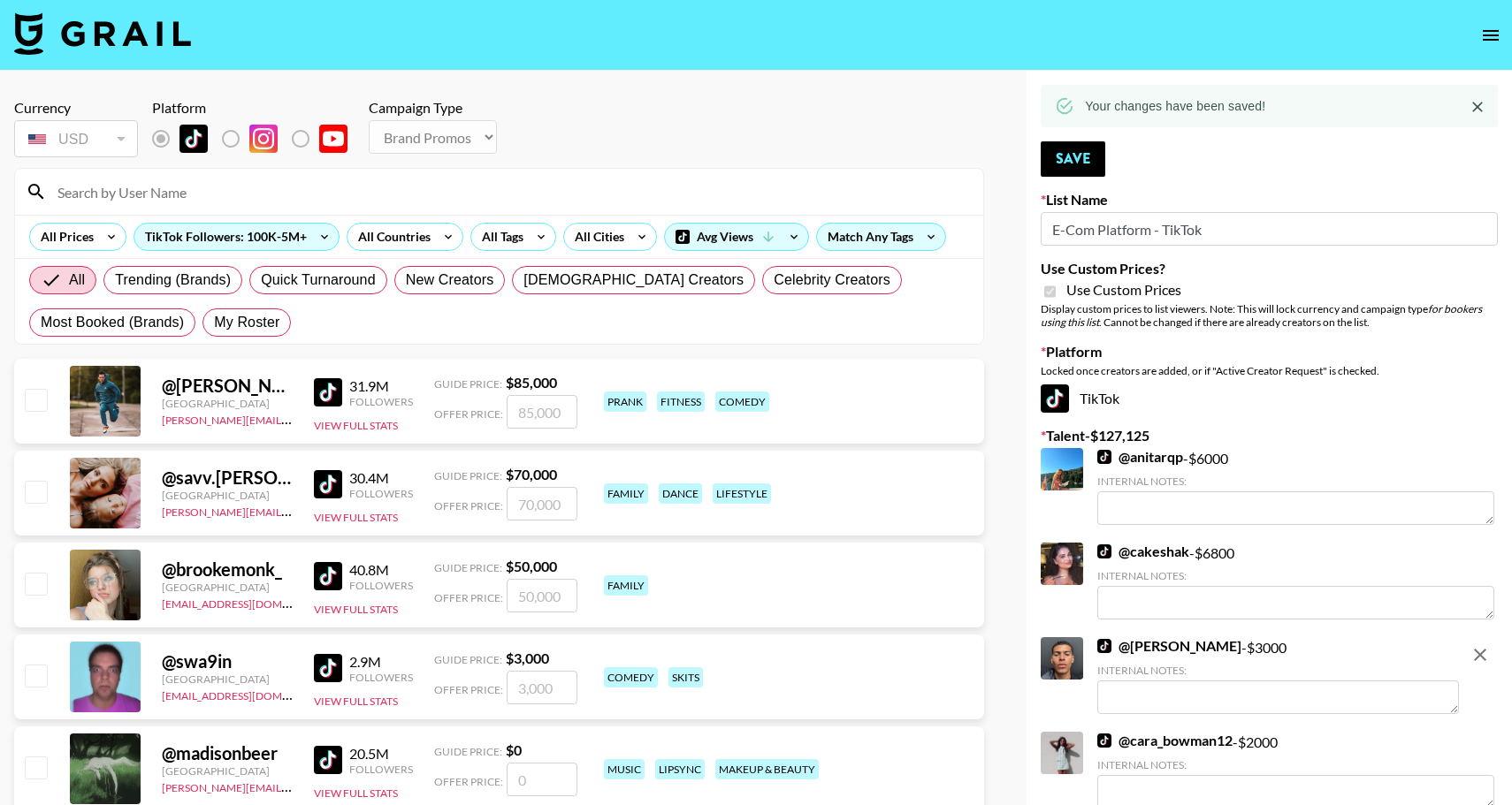
click at [182, 195] on input at bounding box center [509, 192] width 926 height 29
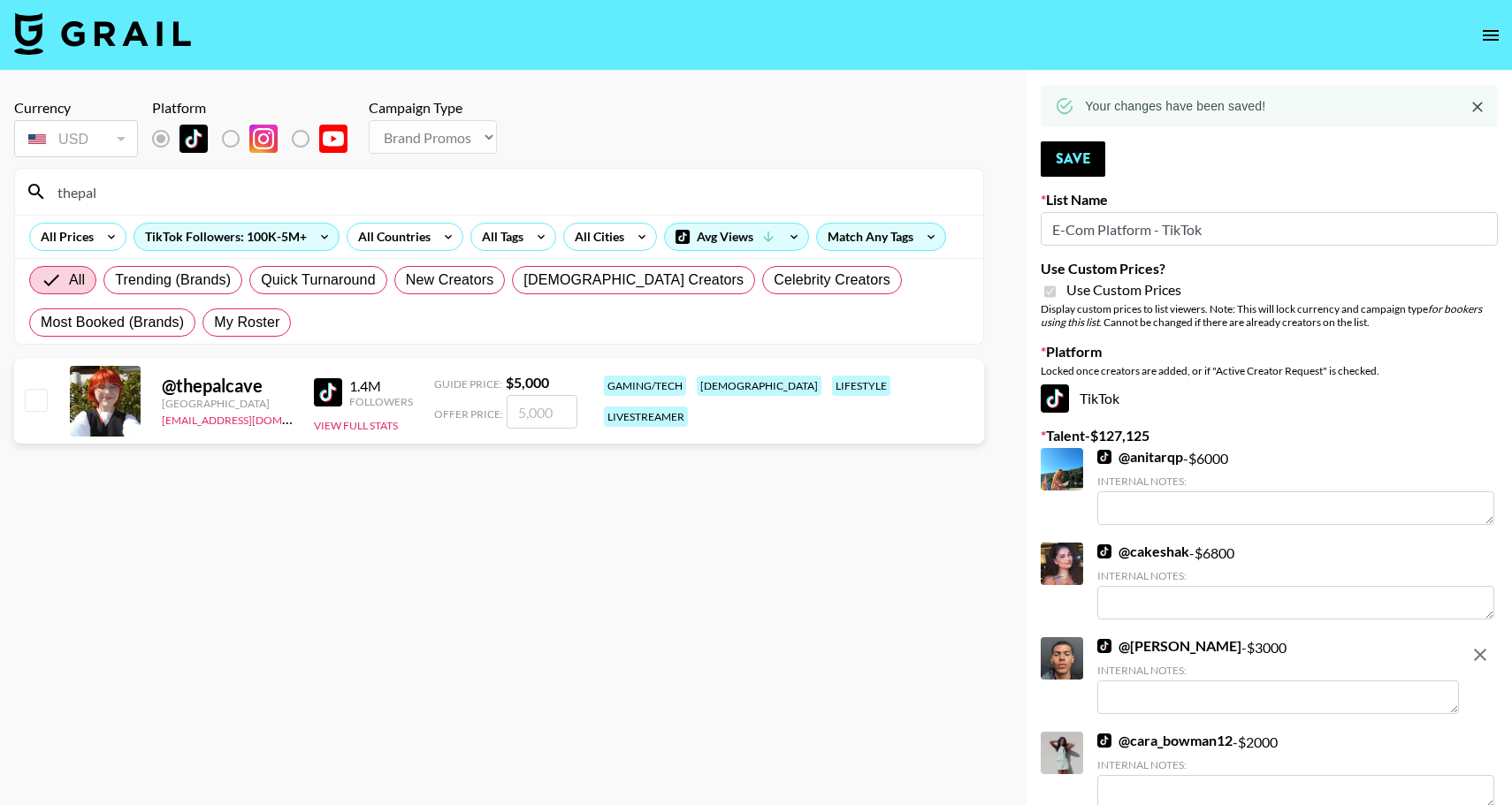
type input "thepal"
click at [34, 406] on input "checkbox" at bounding box center [36, 399] width 21 height 21
checkbox input "true"
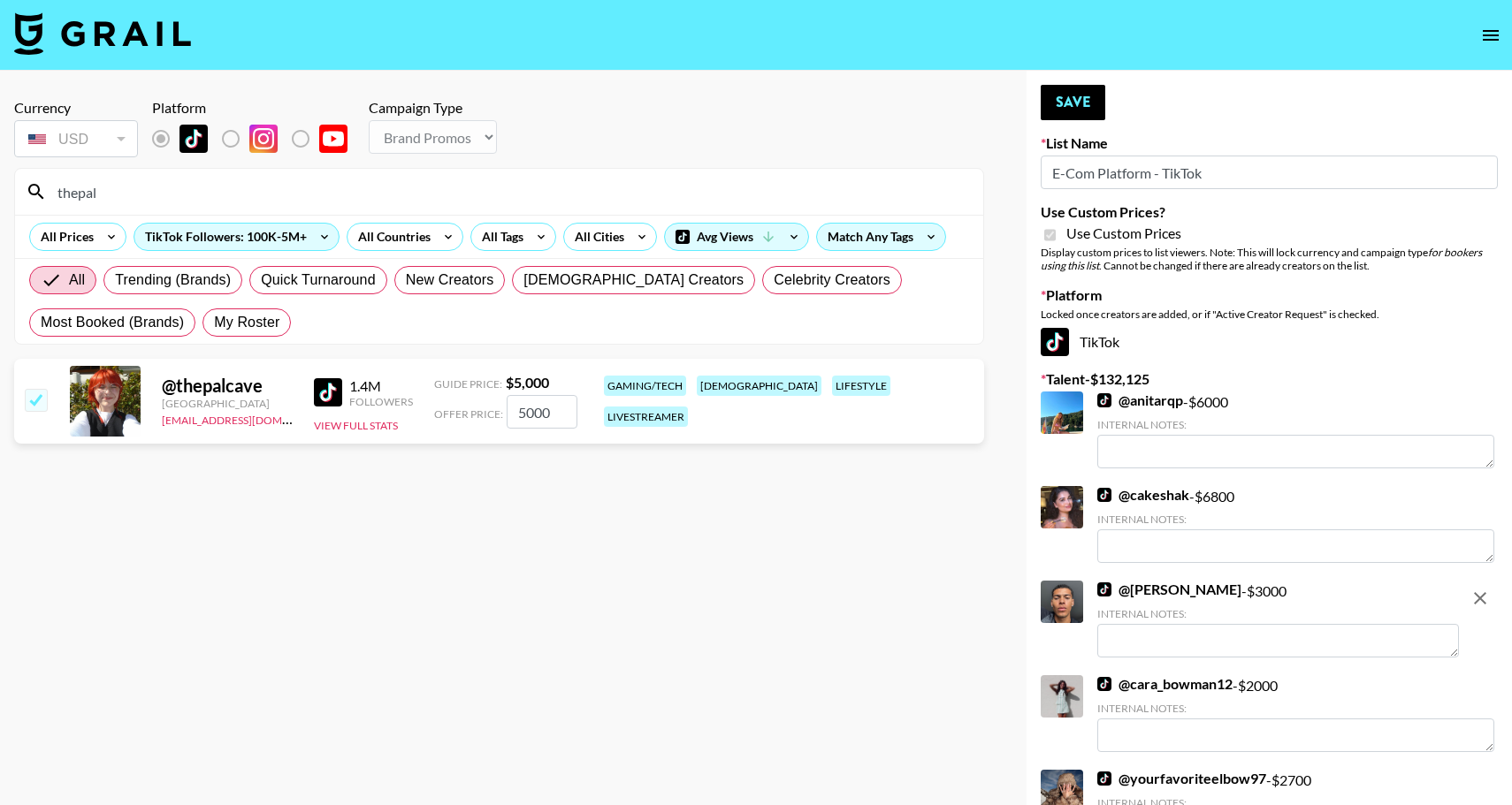
drag, startPoint x: 550, startPoint y: 409, endPoint x: 462, endPoint y: 407, distance: 88.0
click at [463, 407] on div "Offer Price: 5000" at bounding box center [506, 412] width 143 height 34
type input "3500"
click at [1068, 108] on button "Save" at bounding box center [1072, 103] width 64 height 36
